Goal: Find specific page/section: Find specific page/section

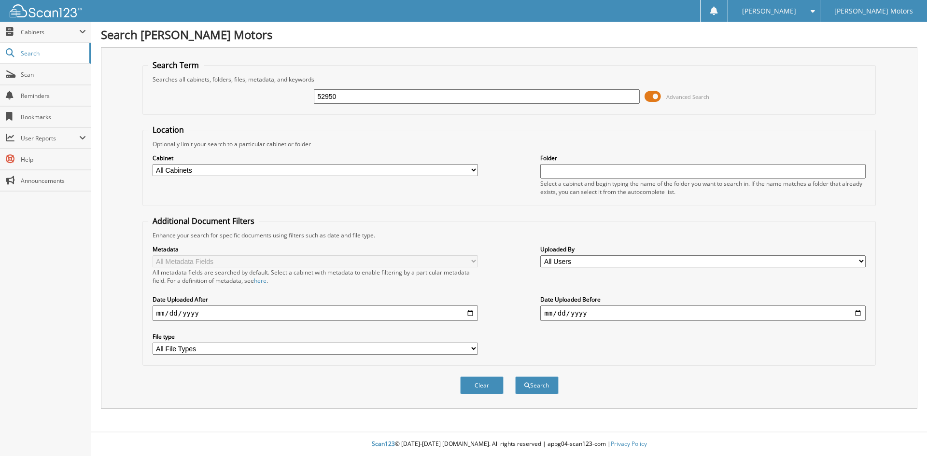
type input "52950"
click at [515, 377] on button "Search" at bounding box center [536, 386] width 43 height 18
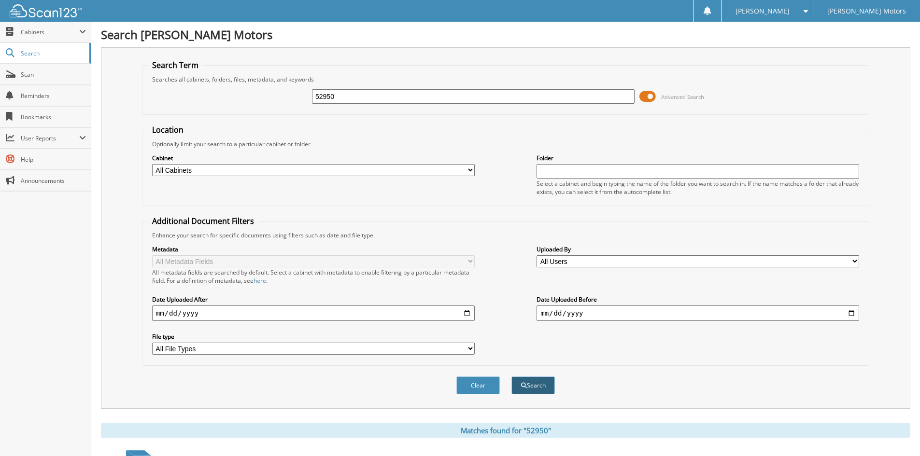
click at [540, 383] on button "Search" at bounding box center [532, 386] width 43 height 18
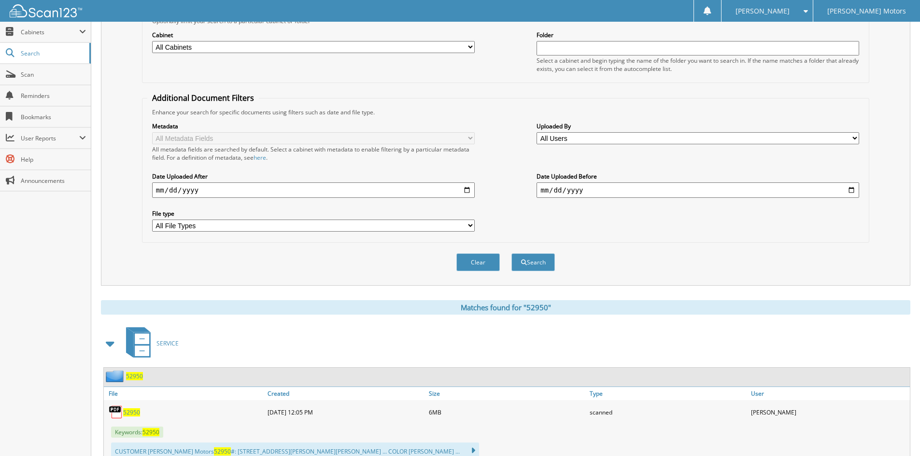
scroll to position [158, 0]
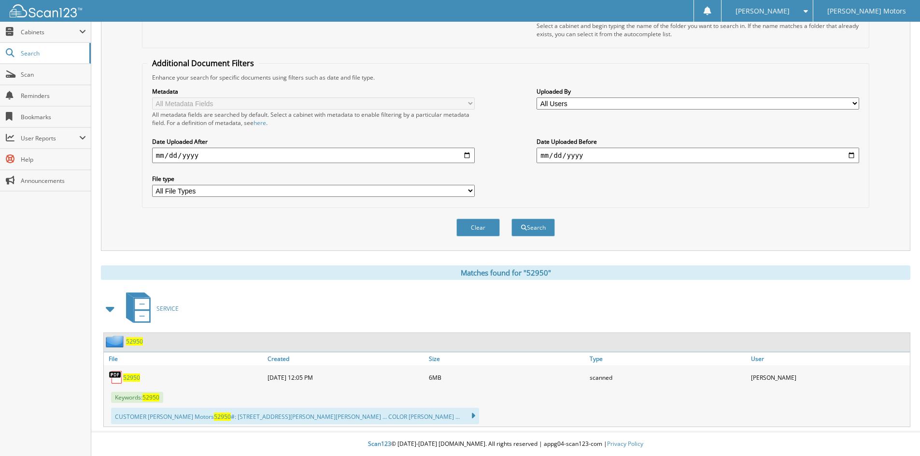
click at [131, 377] on span "52950" at bounding box center [131, 378] width 17 height 8
